Goal: Navigation & Orientation: Find specific page/section

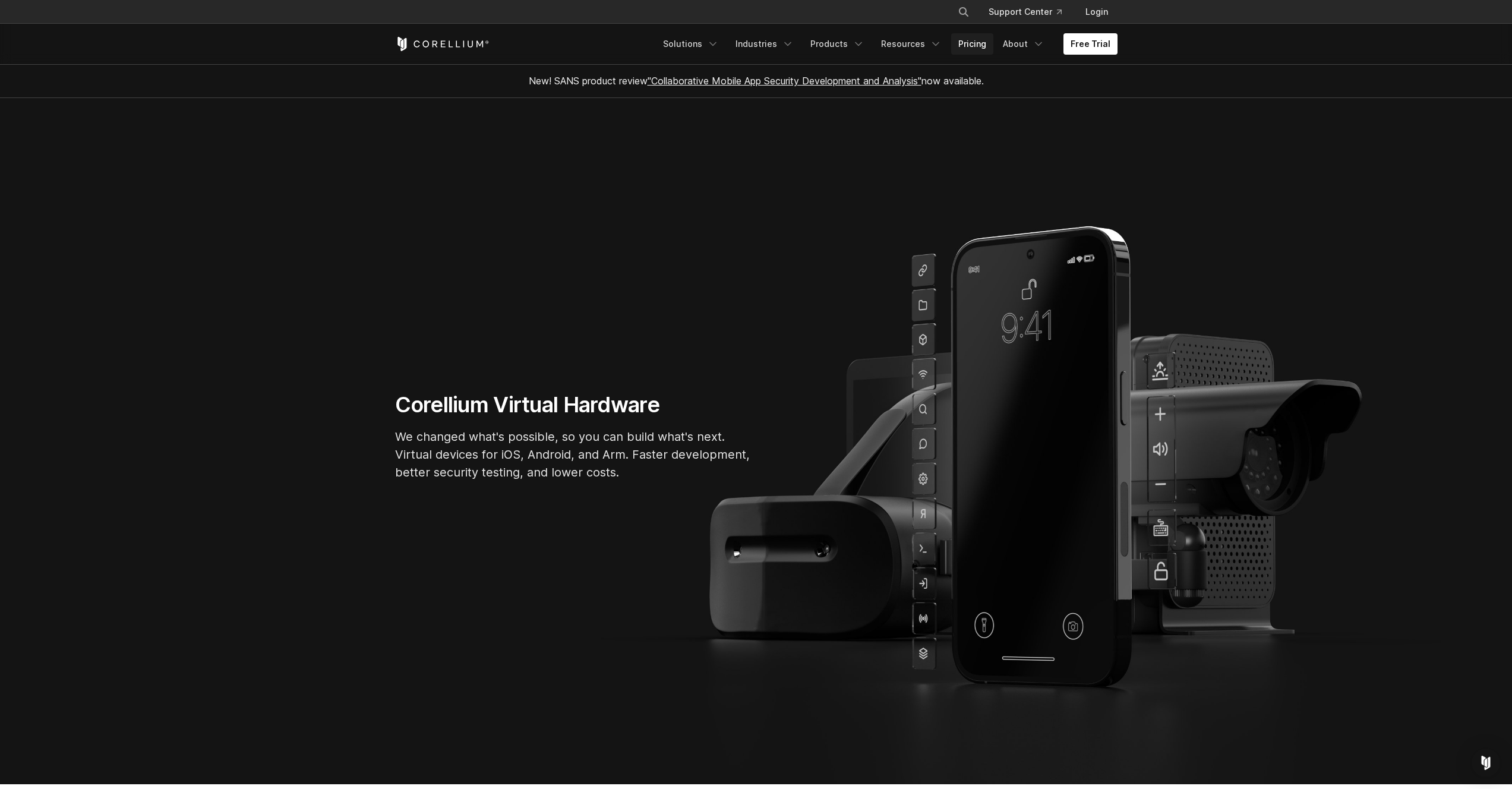
click at [966, 42] on link "Pricing" at bounding box center [972, 44] width 42 height 22
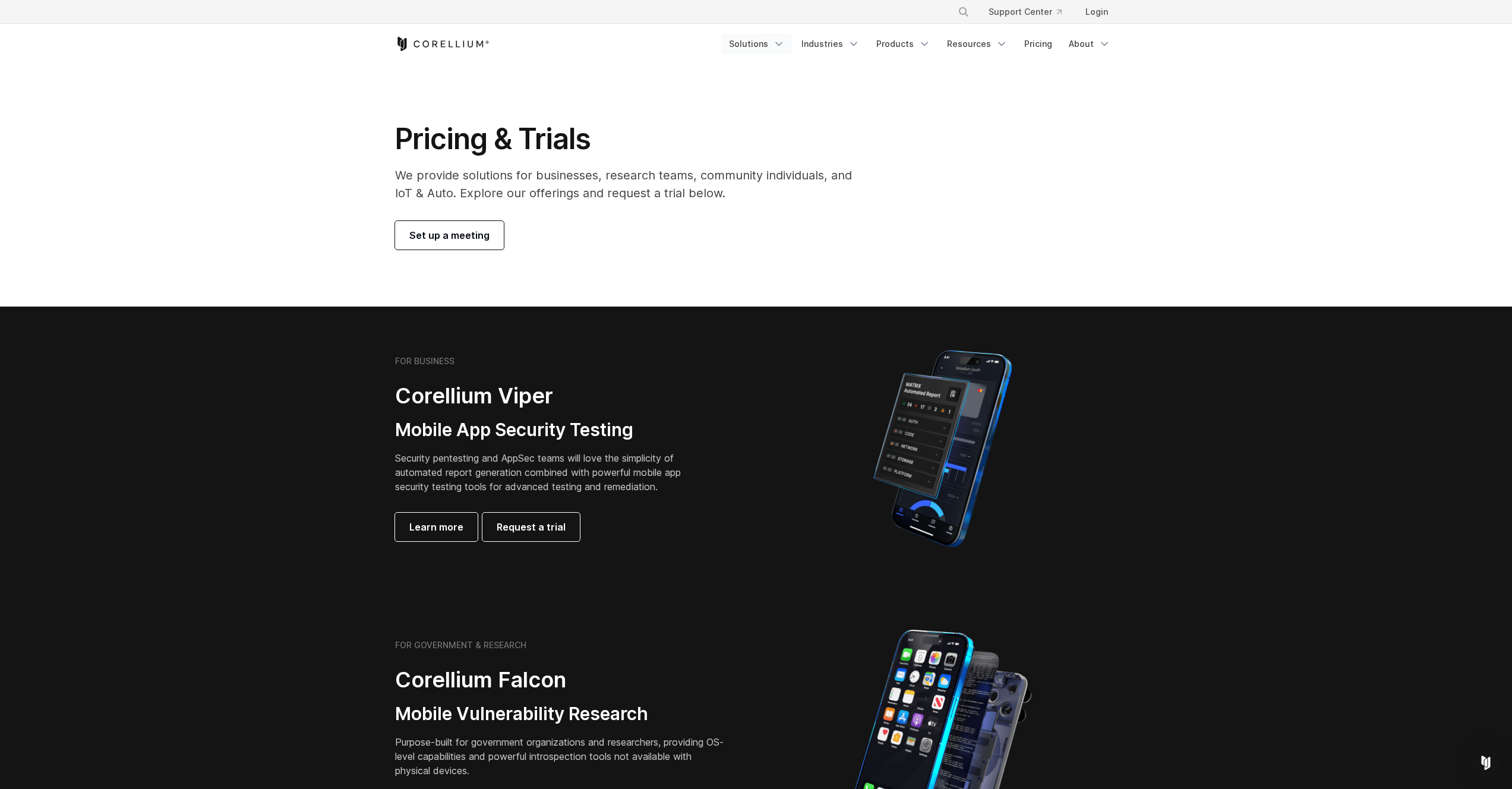
click at [761, 50] on link "Solutions" at bounding box center [756, 44] width 70 height 22
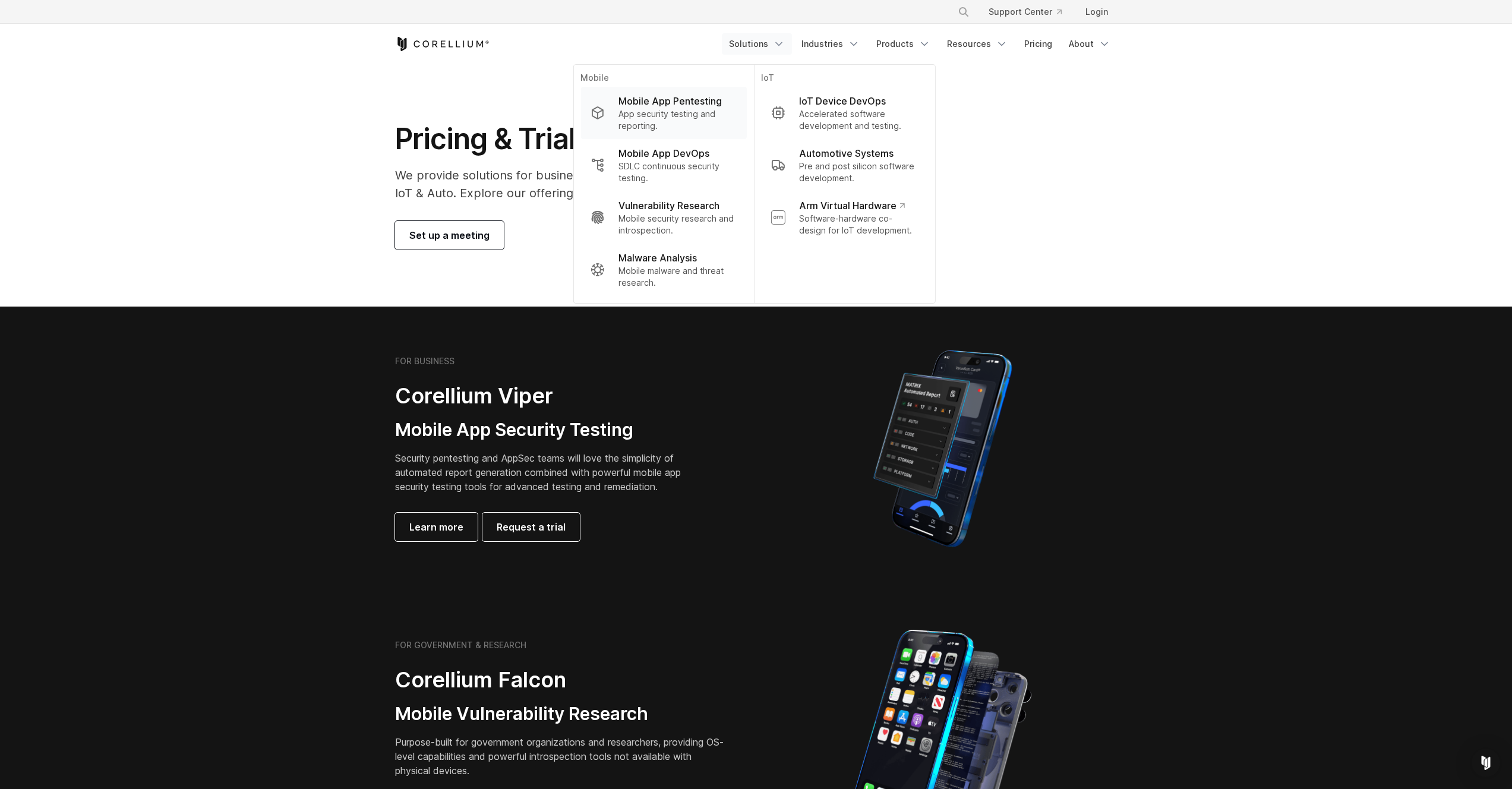
click at [678, 106] on p "Mobile App Pentesting" at bounding box center [670, 101] width 103 height 14
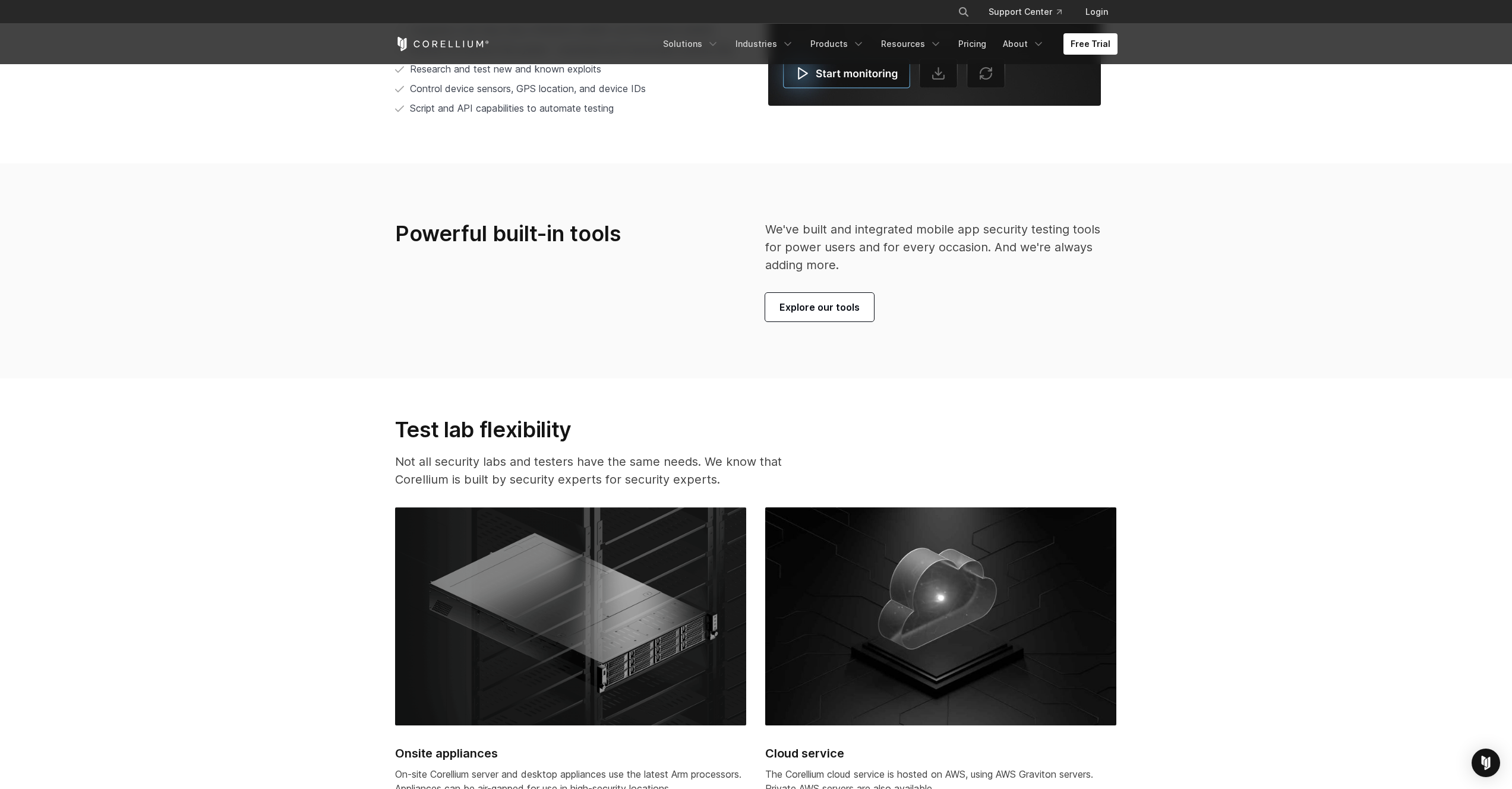
scroll to position [2608, 0]
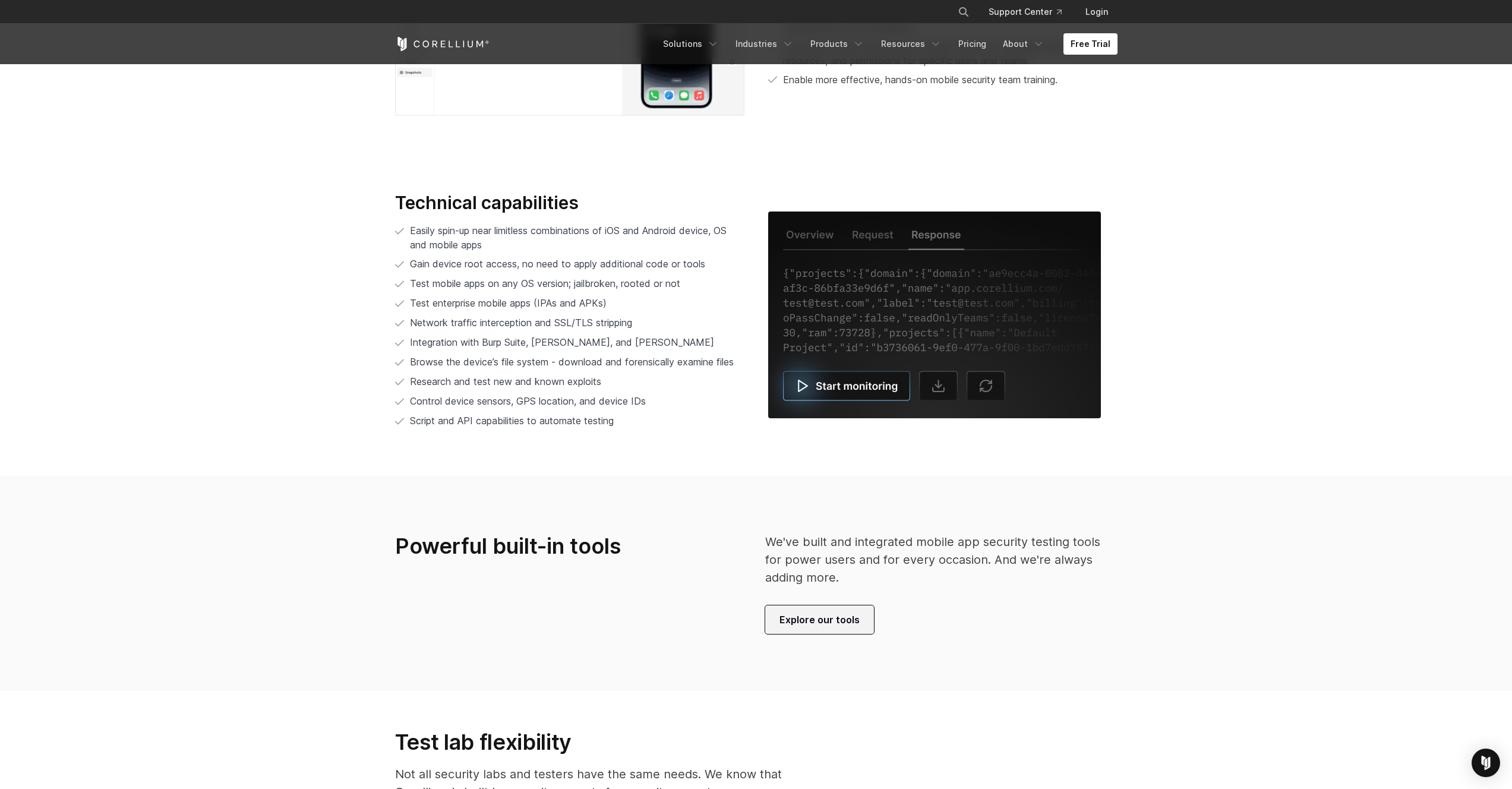
click at [808, 622] on span "Explore our tools" at bounding box center [819, 620] width 80 height 14
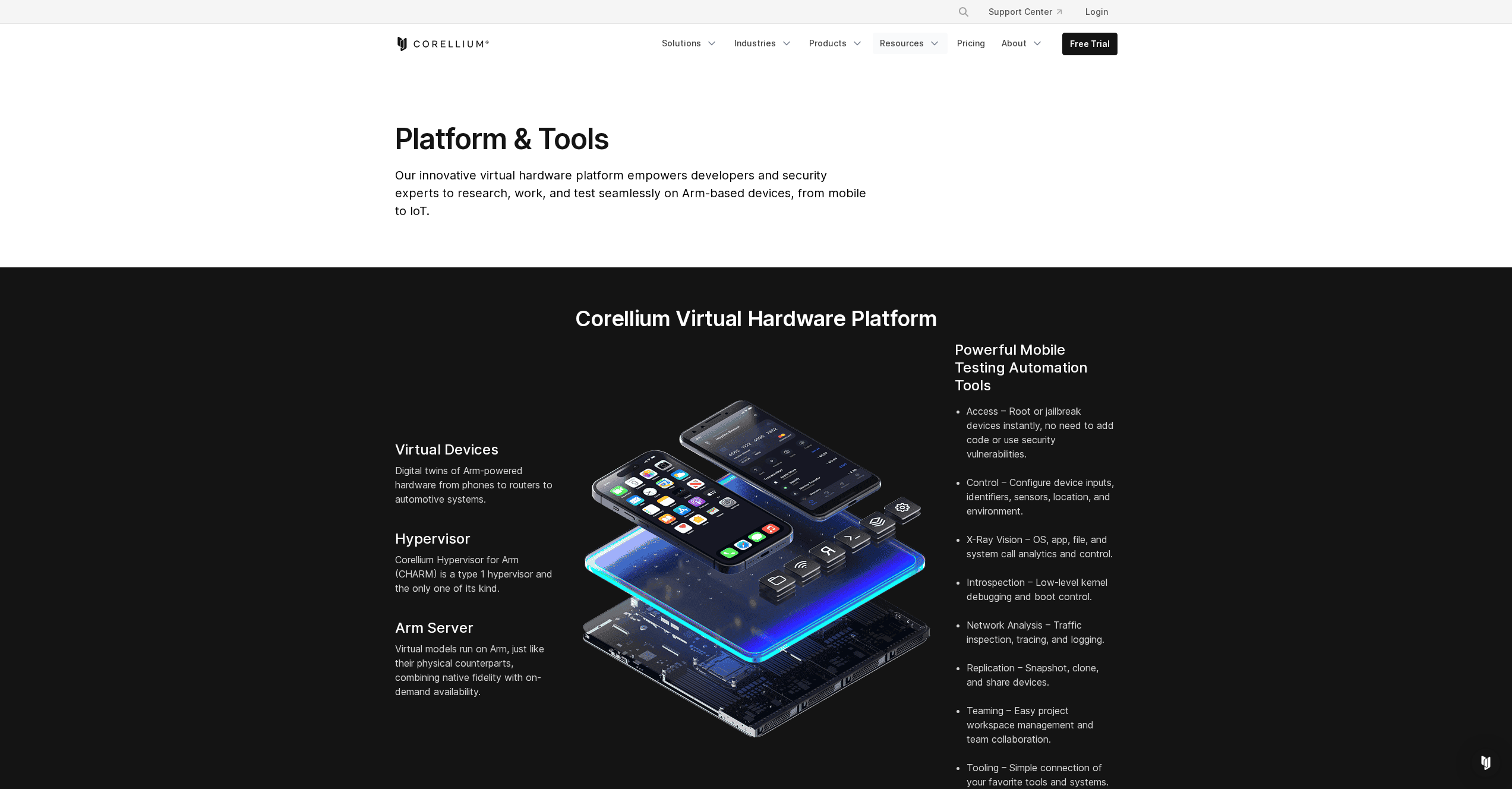
click at [900, 42] on link "Resources" at bounding box center [910, 43] width 75 height 22
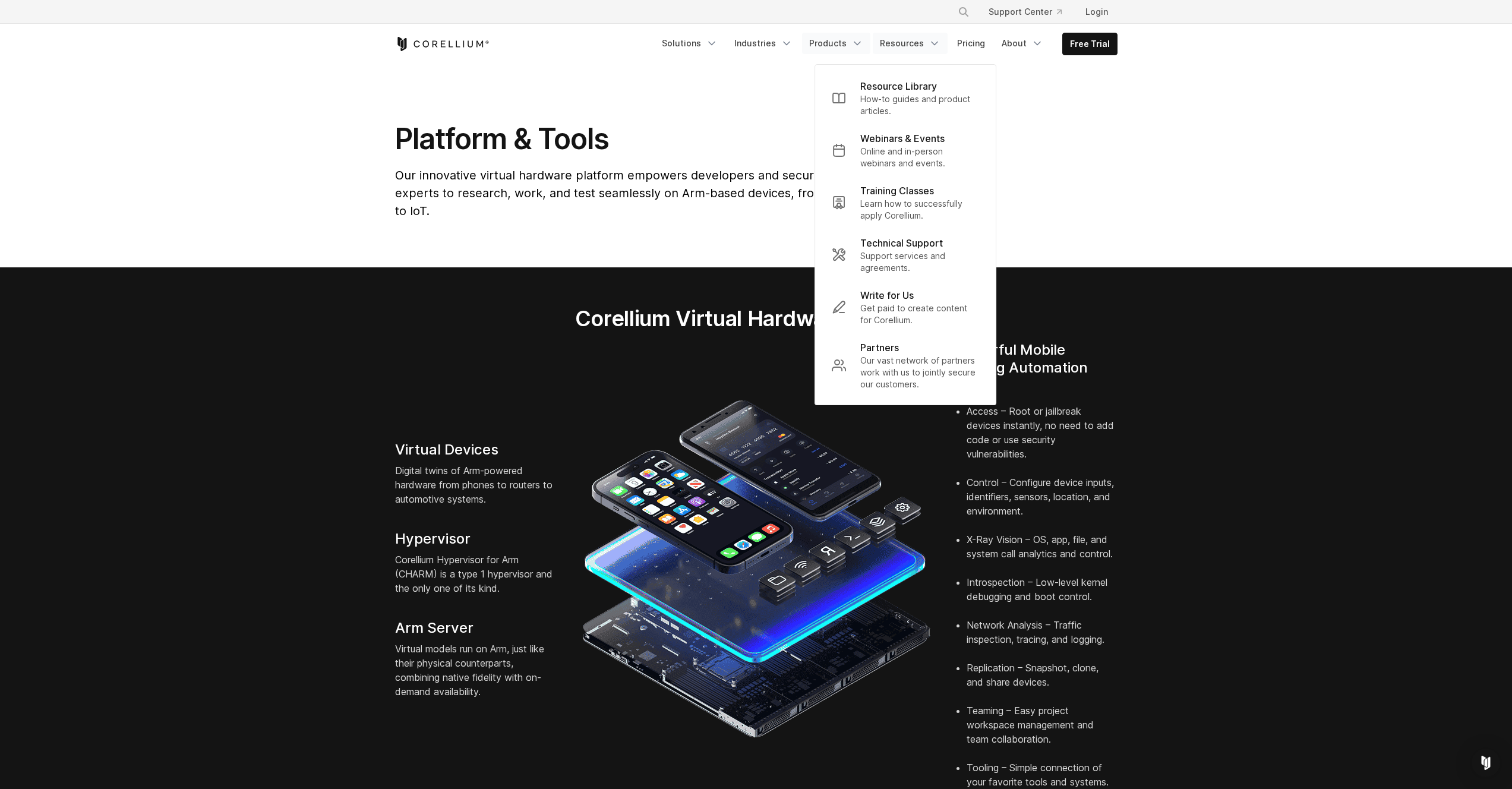
click at [853, 42] on link "Products" at bounding box center [836, 43] width 69 height 22
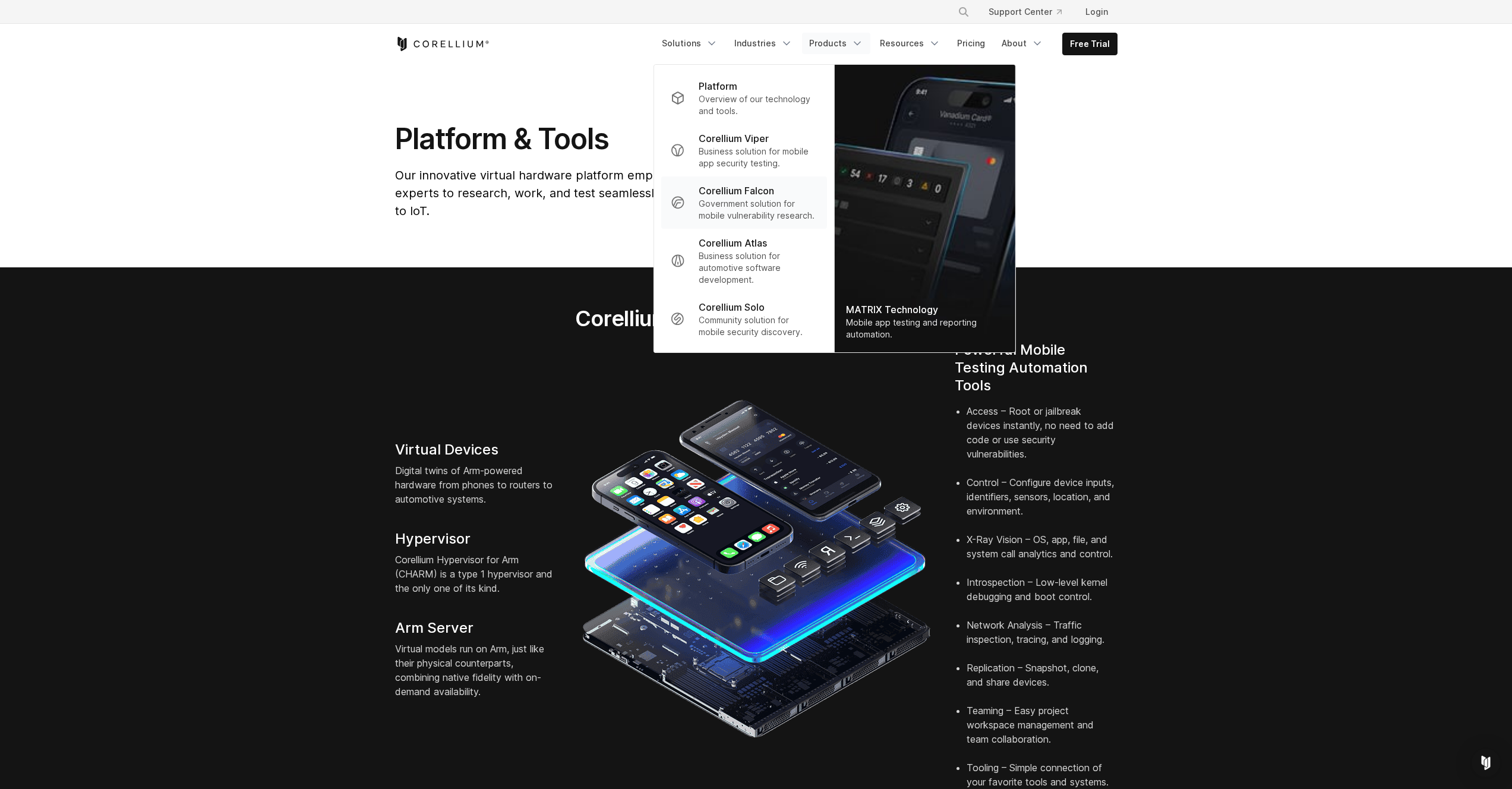
click at [758, 196] on p "Corellium Falcon" at bounding box center [736, 191] width 76 height 14
